Goal: Find specific fact: Find contact information

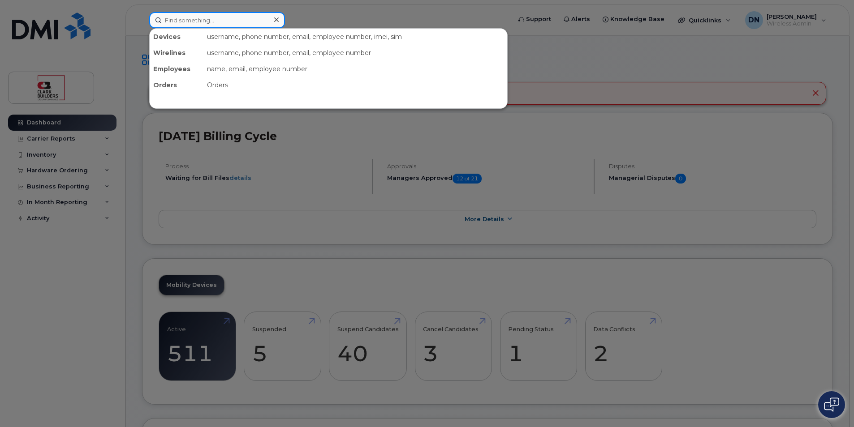
drag, startPoint x: 252, startPoint y: 19, endPoint x: 252, endPoint y: 13, distance: 5.8
click at [252, 19] on input at bounding box center [217, 20] width 136 height 16
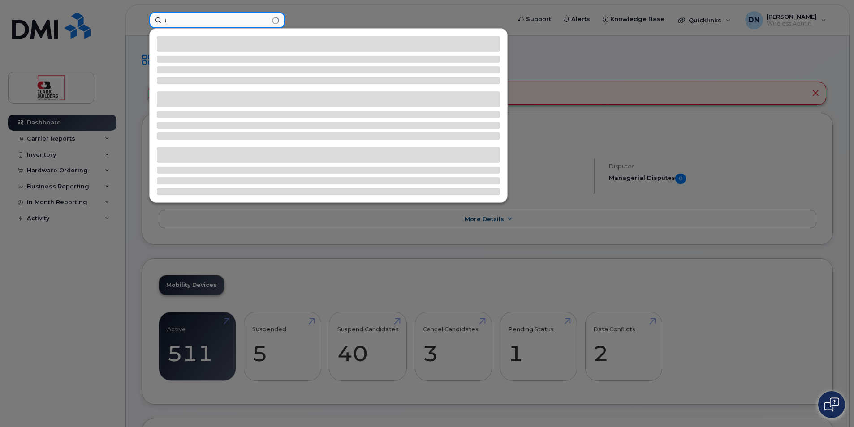
type input "i"
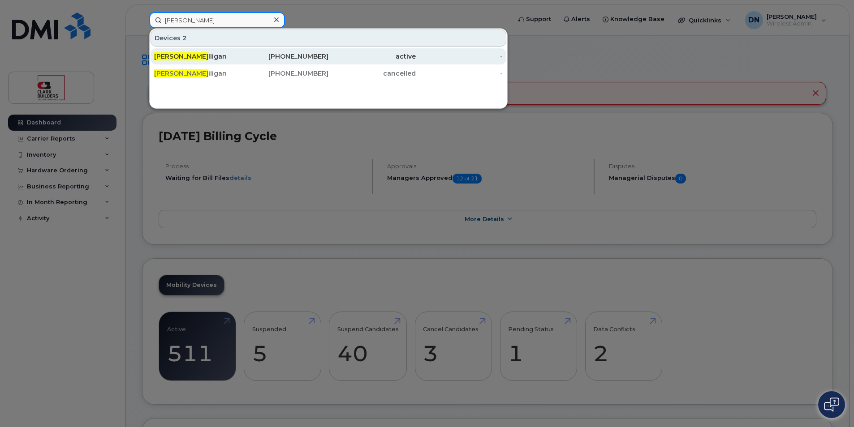
type input "[PERSON_NAME]"
click at [284, 53] on div "[PHONE_NUMBER]" at bounding box center [284, 56] width 87 height 9
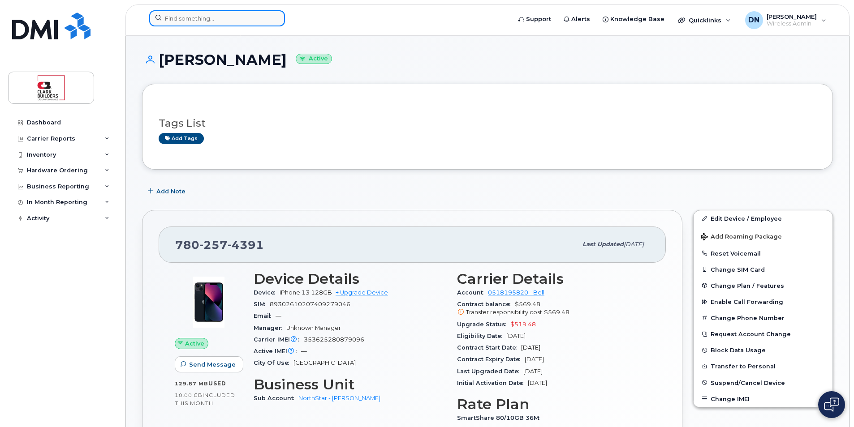
click at [237, 19] on input at bounding box center [217, 18] width 136 height 16
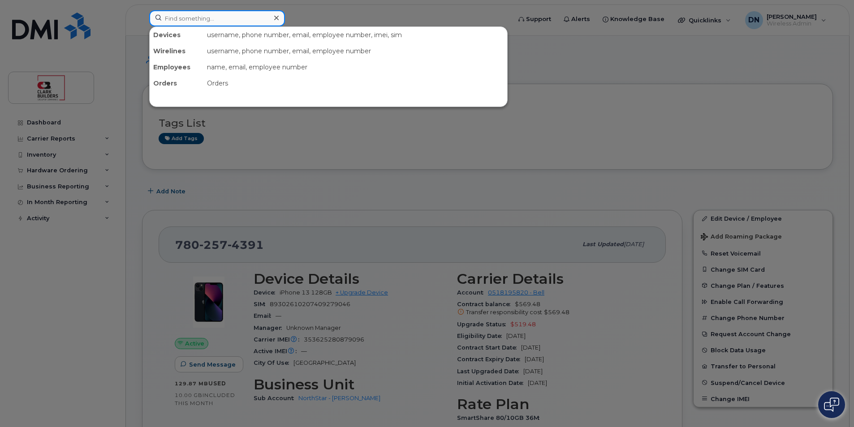
click at [241, 19] on input at bounding box center [217, 18] width 136 height 16
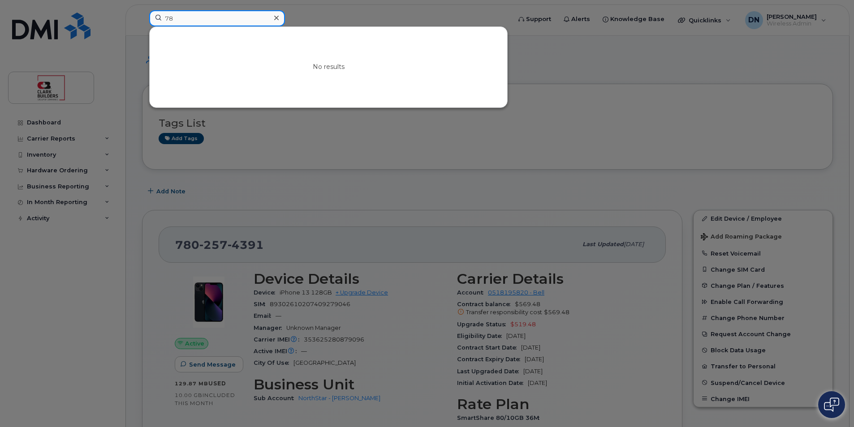
type input "7"
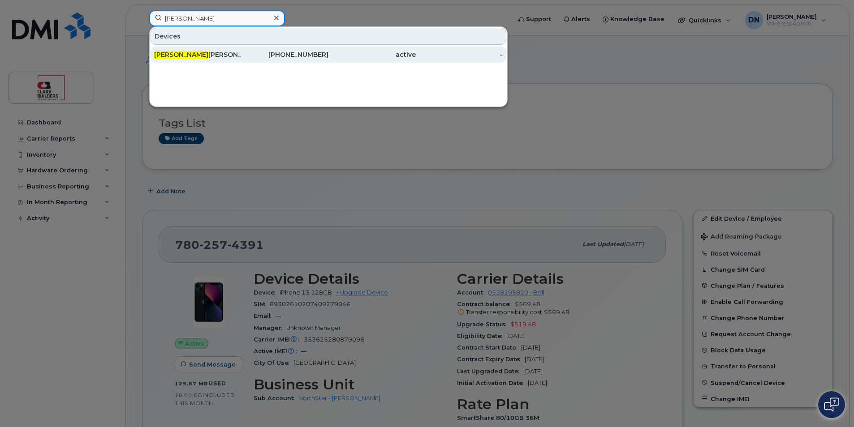
type input "ryan sta"
click at [256, 54] on div "780-203-0742" at bounding box center [284, 54] width 87 height 9
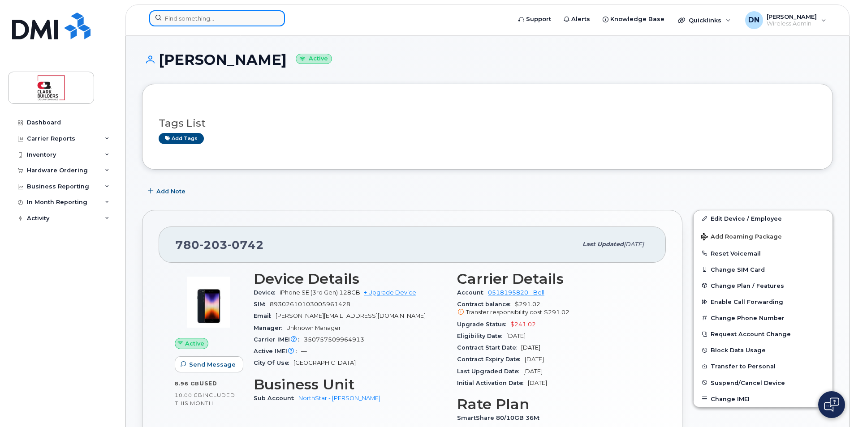
drag, startPoint x: 211, startPoint y: 15, endPoint x: 208, endPoint y: 20, distance: 5.8
click at [208, 20] on input at bounding box center [217, 18] width 136 height 16
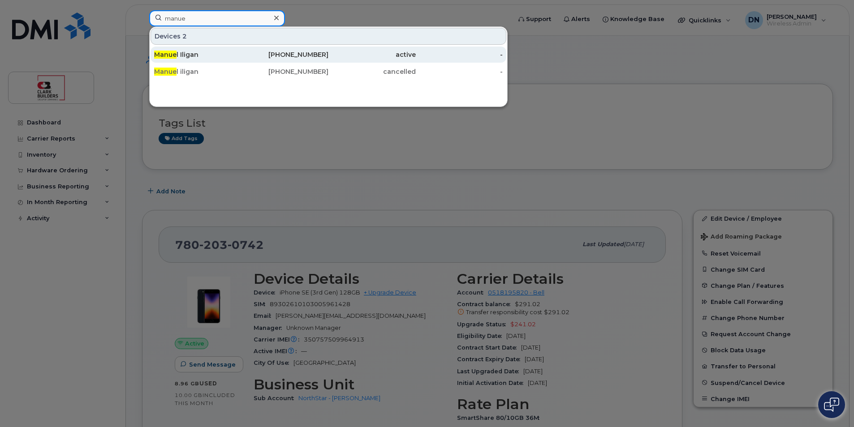
type input "manue"
click at [410, 55] on div "active" at bounding box center [371, 54] width 87 height 9
